Goal: Transaction & Acquisition: Purchase product/service

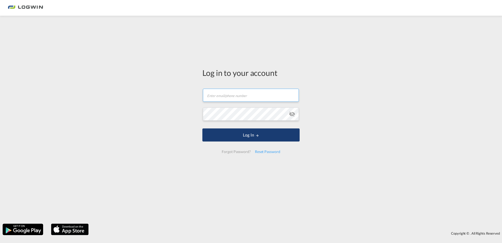
type input "[PERSON_NAME][EMAIL_ADDRESS][PERSON_NAME][DOMAIN_NAME]"
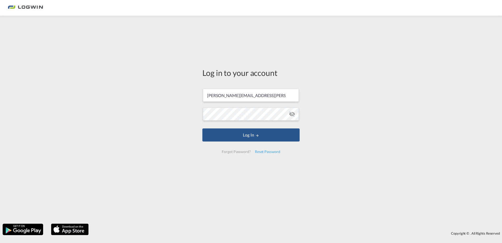
drag, startPoint x: 254, startPoint y: 141, endPoint x: 111, endPoint y: 148, distance: 143.3
click at [254, 141] on button "Log In" at bounding box center [251, 134] width 97 height 13
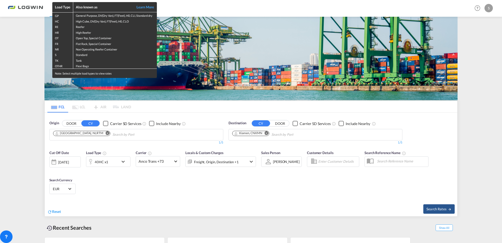
click at [154, 113] on div "Load Type Also known as Learn More GP General Purpose, DV(Dry Van), FT(Feet), H…" at bounding box center [251, 121] width 502 height 243
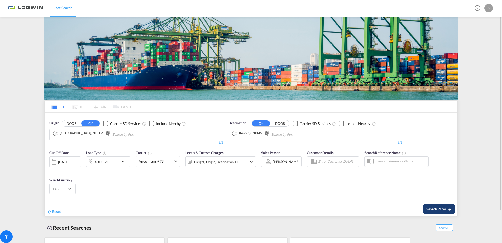
click at [445, 209] on span "Search Rates" at bounding box center [439, 209] width 25 height 4
type input "NLRTM to CNXMN / [DATE]"
